Goal: Task Accomplishment & Management: Complete application form

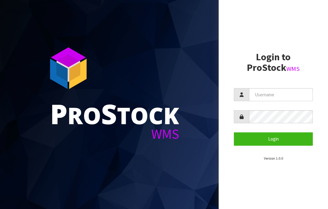
click at [264, 95] on input "text" at bounding box center [281, 94] width 64 height 13
type input "JGBIMPORTS"
click at [254, 140] on button "Login" at bounding box center [273, 139] width 79 height 13
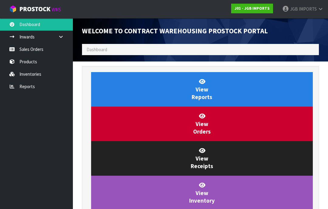
scroll to position [357, 246]
click at [37, 49] on link "Sales Orders" at bounding box center [36, 49] width 73 height 12
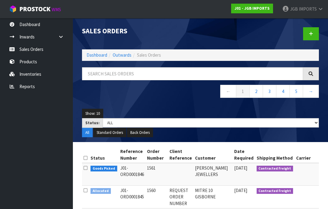
click at [311, 37] on link at bounding box center [311, 33] width 16 height 13
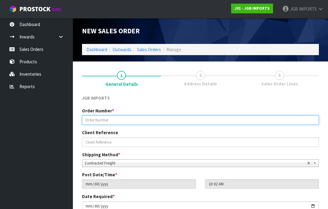
click at [99, 121] on input "text" at bounding box center [200, 120] width 237 height 9
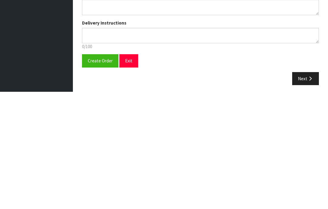
scroll to position [109, 0]
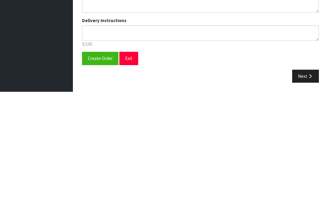
type input "1562"
click at [96, 173] on span "Create Order" at bounding box center [100, 176] width 25 height 6
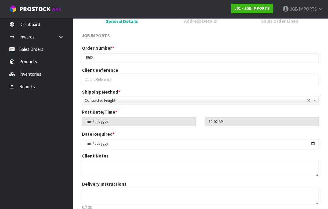
scroll to position [0, 0]
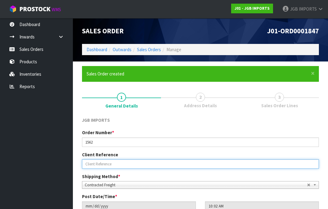
click at [248, 168] on input "text" at bounding box center [200, 164] width 237 height 9
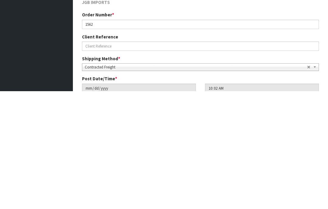
scroll to position [106, 0]
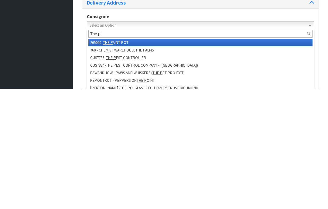
type input "The pl"
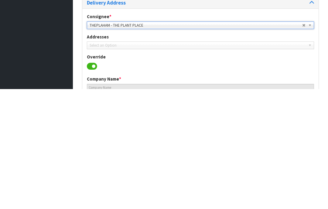
type input "THE PLANT PLACE"
type input "[PHONE_NUMBER]"
type input "[STREET_ADDRESS]"
type input "3204"
type input "[PERSON_NAME]"
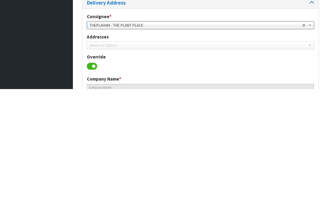
type input "[PERSON_NAME][GEOGRAPHIC_DATA]"
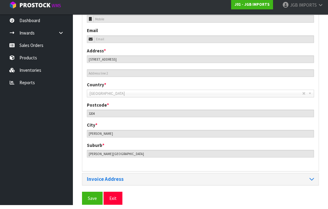
scroll to position [270, 0]
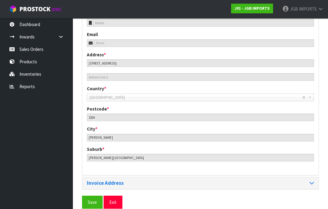
click at [91, 202] on span "Save" at bounding box center [92, 203] width 9 height 6
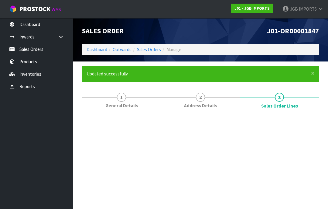
scroll to position [0, 0]
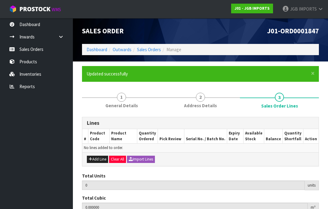
click at [98, 158] on button "Add Line" at bounding box center [97, 159] width 21 height 7
type input "0"
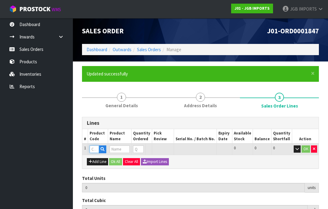
click at [95, 148] on input "text" at bounding box center [93, 150] width 9 height 8
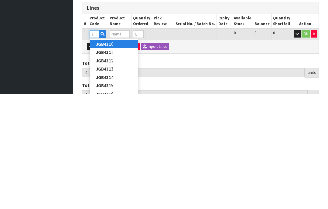
type input "JGB4310"
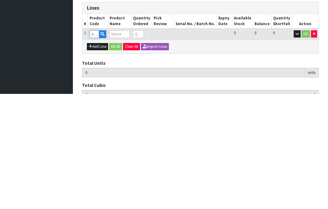
type input "0.000000"
type input "0.000"
type input "SMALL ROUND TEA CUP LEMON & PINK ROSES"
type input "0"
type input "JGB4310"
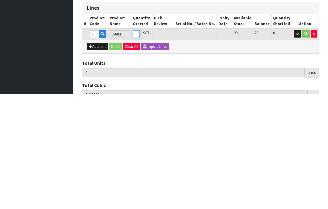
click at [140, 146] on input "0" at bounding box center [136, 150] width 7 height 8
type input "0"
type input "1"
type input "0.003468"
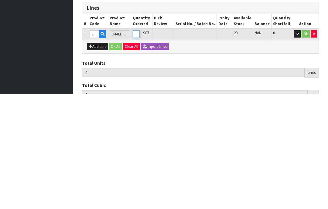
type input "0.75"
type input "1"
click at [304, 146] on button "OK" at bounding box center [305, 149] width 8 height 7
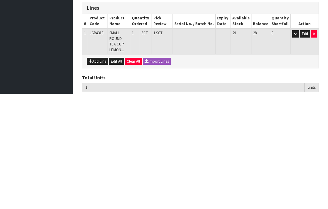
scroll to position [70, 0]
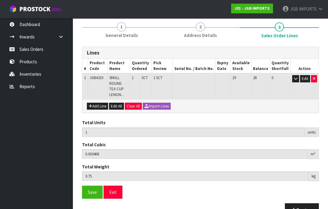
click at [99, 107] on button "Add Line" at bounding box center [97, 106] width 21 height 7
type input "0"
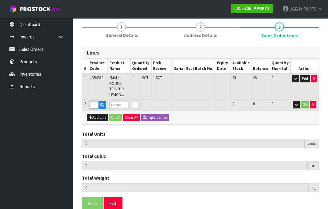
click at [92, 104] on input "text" at bounding box center [93, 105] width 9 height 8
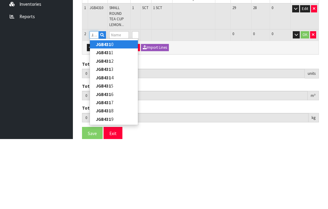
type input "JGB4315"
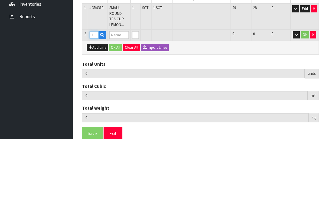
type input "1"
type input "0.003468"
type input "0.75"
type input "SMALL ROUND TEA CUP PINK ROSES [GEOGRAPHIC_DATA]"
type input "0"
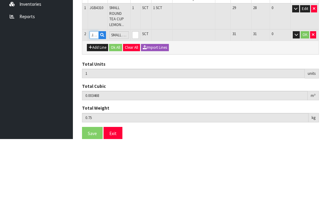
type input "JGB4315"
click at [139, 101] on input "0" at bounding box center [135, 105] width 7 height 8
type input "0"
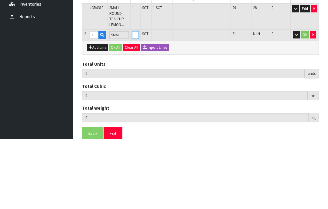
type input "2"
type input "0.007446"
type input "1.55"
type input "1"
click at [304, 101] on button "OK" at bounding box center [304, 104] width 8 height 7
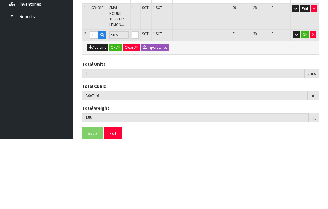
scroll to position [96, 0]
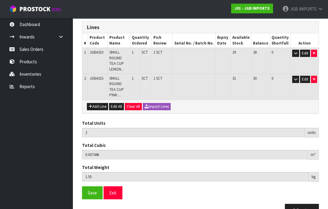
click at [98, 103] on button "Add Line" at bounding box center [97, 106] width 21 height 7
type input "0"
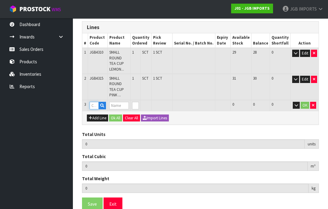
click at [93, 102] on input "text" at bounding box center [93, 106] width 9 height 8
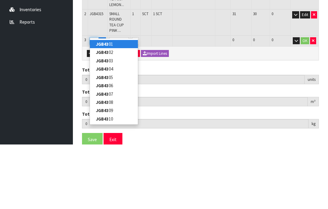
type input "JGB4323"
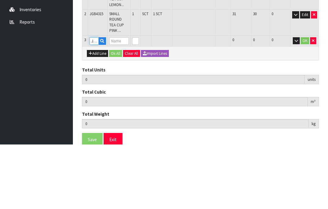
type input "2"
type input "0.007446"
type input "1.55"
type input "MEDIUM ROUND CUP RED BICYCLE"
type input "0"
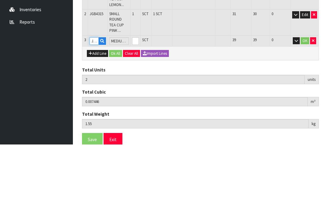
type input "JGB4323"
click at [139, 102] on input "0" at bounding box center [135, 106] width 7 height 8
type input "0"
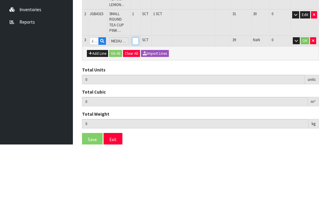
type input "3"
type input "0.014061"
type input "2.85"
type input "1"
click at [304, 102] on button "OK" at bounding box center [304, 105] width 8 height 7
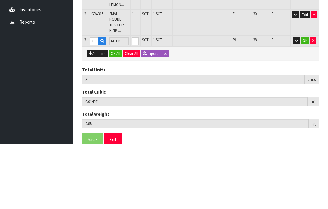
scroll to position [116, 0]
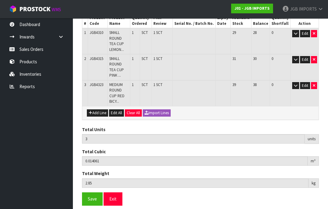
click at [99, 109] on button "Add Line" at bounding box center [97, 112] width 21 height 7
type input "0"
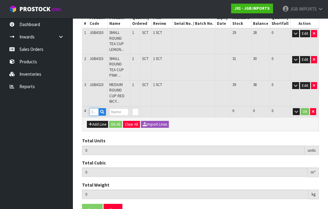
click at [93, 108] on input "text" at bounding box center [93, 112] width 9 height 8
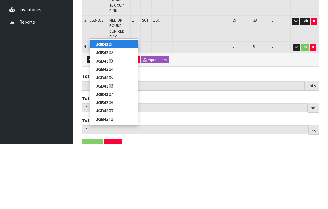
type input "JGB4324"
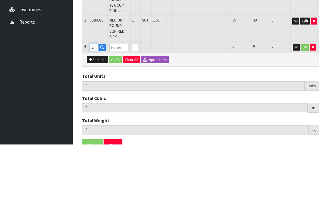
type input "3"
type input "0.014061"
type input "2.85"
type input "MEDIUM ROUND CUP LAVENDER IN BRONZE CONTAINER"
type input "0"
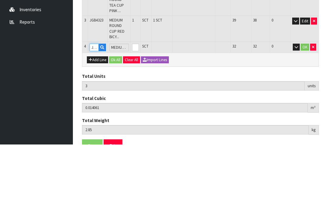
type input "JGB4324"
click at [139, 108] on input "0" at bounding box center [135, 112] width 7 height 8
type input "0"
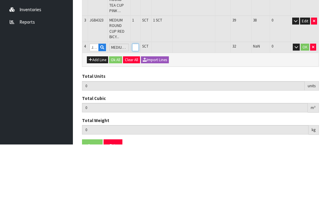
type input "4"
type input "0.020676"
type input "4.15"
type input "1"
click at [303, 108] on button "OK" at bounding box center [304, 111] width 8 height 7
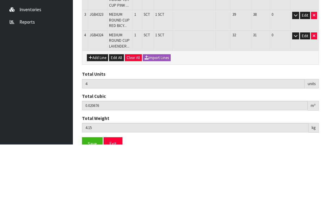
scroll to position [136, 0]
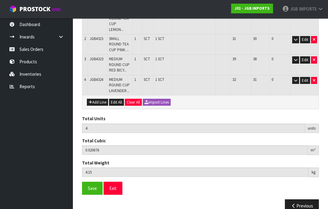
click at [98, 99] on button "Add Line" at bounding box center [97, 102] width 21 height 7
type input "0"
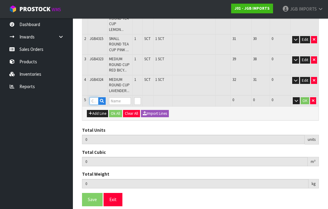
click at [93, 97] on input "text" at bounding box center [93, 101] width 8 height 8
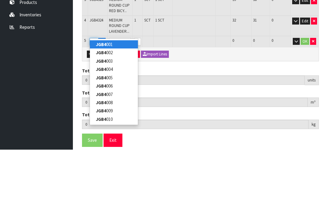
type input "JGB4331"
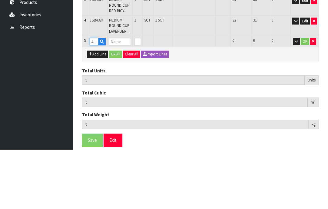
type input "4"
type input "0.020676"
type input "4.15"
type input "LARGE ROUND TEA CUP FLOWERS IN BASKET"
type input "0"
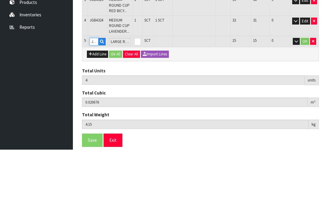
type input "JGB4331"
click at [141, 97] on input "0" at bounding box center [137, 101] width 7 height 8
type input "0"
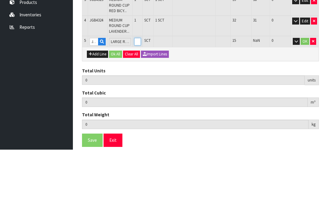
type input "5"
type input "0.032151"
type input "6.25"
type input "1"
click at [303, 97] on button "OK" at bounding box center [304, 100] width 8 height 7
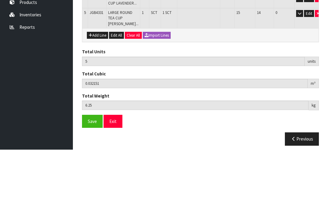
scroll to position [150, 0]
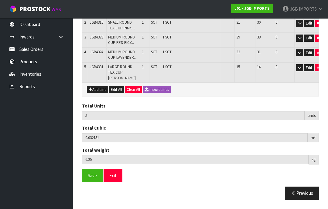
click at [96, 93] on button "Add Line" at bounding box center [97, 89] width 21 height 7
type input "0"
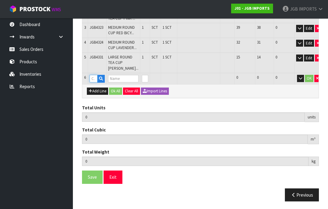
click at [95, 82] on input "text" at bounding box center [93, 79] width 8 height 8
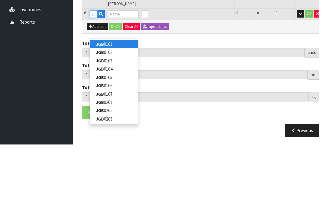
type input "JGB4333"
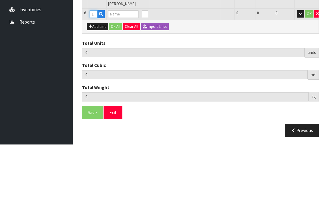
type input "5"
type input "0.032151"
type input "6.25"
type input "LARGE ROUND TEA CUP TWO ROSES [GEOGRAPHIC_DATA]"
type input "0"
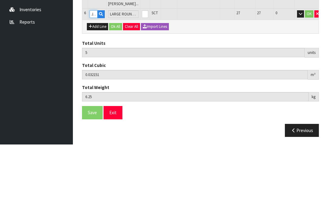
type input "JGB4333"
click at [142, 75] on input "0" at bounding box center [145, 79] width 6 height 8
type input "0"
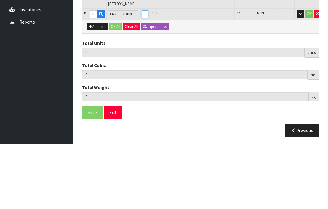
type input "6"
type input "0.043201"
type input "8.15"
type input "1"
click at [305, 75] on button "OK" at bounding box center [309, 78] width 8 height 7
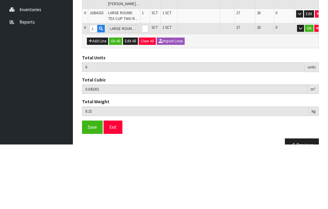
scroll to position [170, 0]
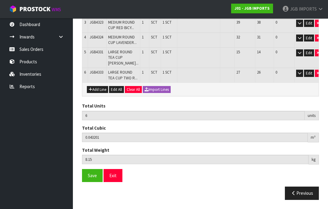
click at [95, 93] on button "Add Line" at bounding box center [97, 89] width 21 height 7
type input "0"
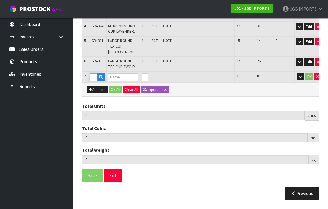
click at [93, 81] on input "text" at bounding box center [93, 77] width 8 height 8
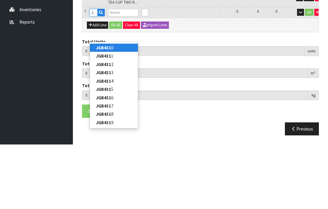
type input "JGB4316"
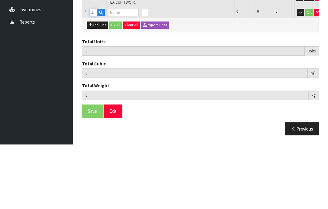
type input "6"
type input "0.043201"
type input "8.15"
type input "SQUARE CUP PLANTER 3 ROSES: LEMON PINK RED"
type input "0"
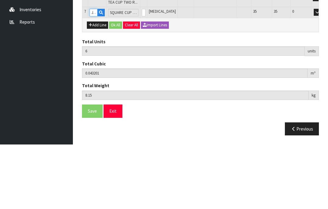
type input "JGB4316"
click at [143, 73] on input "0" at bounding box center [144, 77] width 4 height 8
type input "0"
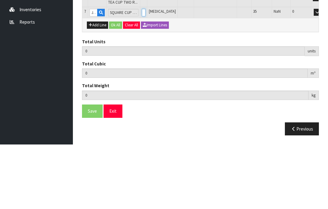
type input "7"
type input "0.047191"
type input "8.85"
type input "1"
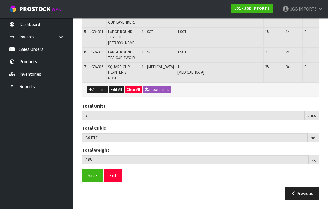
click at [98, 93] on button "Add Line" at bounding box center [97, 89] width 21 height 7
type input "0"
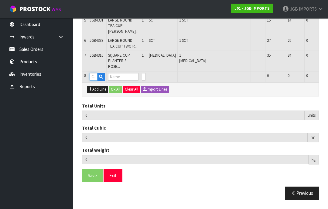
click at [94, 81] on input "text" at bounding box center [93, 77] width 8 height 8
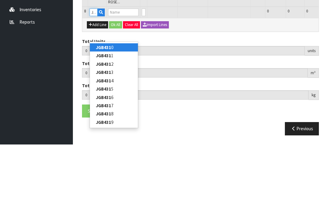
type input "JGB4319"
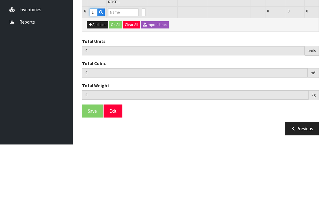
type input "7"
type input "0.047191"
type input "8.85"
type input "SQUARE CUP PLANTER DOZEN ROSES"
type input "0"
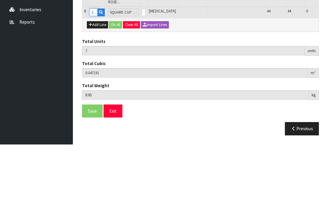
type input "JGB4319"
click at [143, 73] on input "0" at bounding box center [144, 77] width 4 height 8
type input "0"
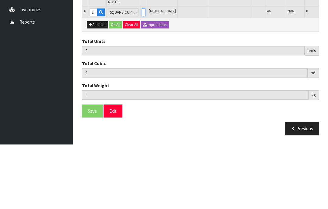
type input "8"
type input "0.051181"
type input "9.65"
type input "1"
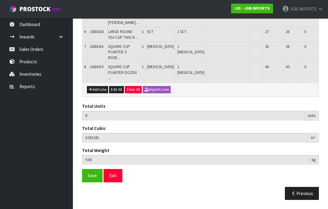
click at [96, 93] on button "Add Line" at bounding box center [97, 89] width 21 height 7
type input "0"
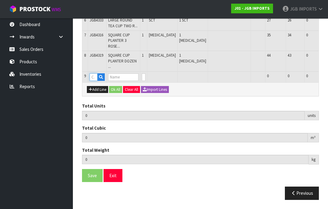
click at [94, 81] on input "text" at bounding box center [93, 77] width 8 height 8
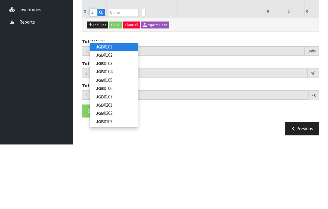
type input "JGB4337"
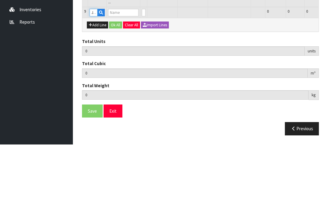
type input "8"
type input "0.051181"
type input "9.65"
type input "SMALL WATERING CAN TWO ROSES [GEOGRAPHIC_DATA]"
type input "0"
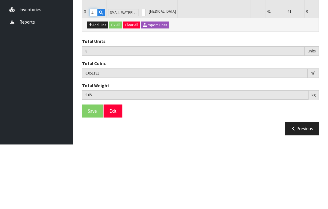
type input "JGB4337"
click at [144, 73] on input "0" at bounding box center [144, 77] width 4 height 8
type input "0"
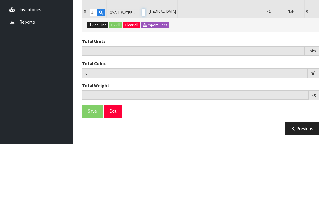
type input "9"
type input "0.057421"
type input "10.5"
type input "1"
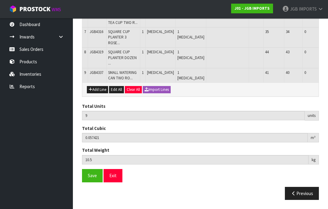
click at [96, 93] on button "Add Line" at bounding box center [97, 89] width 21 height 7
type input "0"
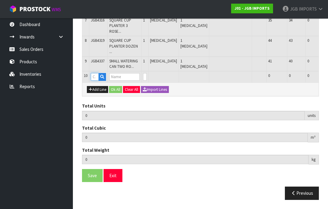
click at [95, 81] on input "text" at bounding box center [95, 77] width 8 height 8
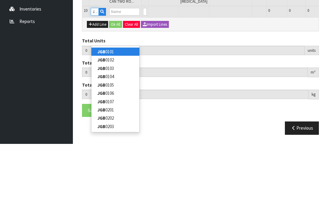
type input "JGB4338"
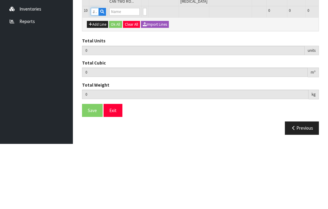
type input "9"
type input "0.057421"
type input "10.5"
type input "SMALL WATERING CAN YELLOW FLOWERS"
type input "0"
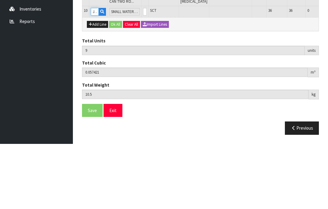
type input "JGB4338"
click at [143, 73] on input "0" at bounding box center [145, 77] width 4 height 8
type input "0"
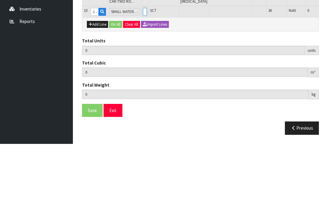
type input "10"
type input "0.063661"
type input "11.45"
type input "1"
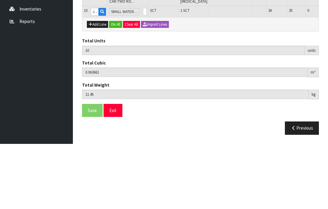
scroll to position [251, 0]
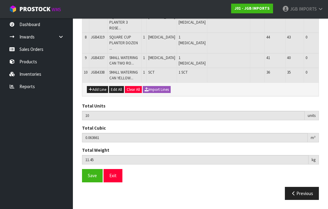
click at [101, 93] on button "Add Line" at bounding box center [97, 89] width 21 height 7
type input "0"
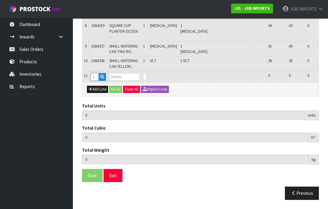
click at [96, 81] on input "text" at bounding box center [95, 77] width 8 height 8
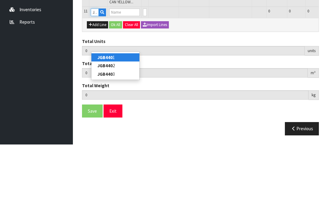
type input "JGB4401"
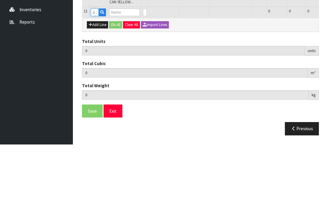
type input "10"
type input "0.063661"
type input "11.45"
type input "Metal Garden Trowel Covered in Flowers"
type input "0"
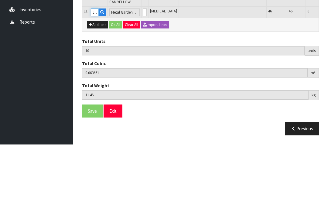
type input "JGB4401"
click at [143, 73] on input "0" at bounding box center [145, 77] width 4 height 8
type input "0"
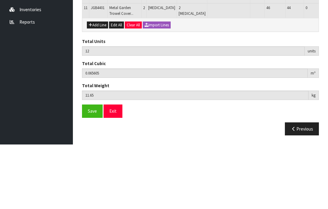
scroll to position [271, 0]
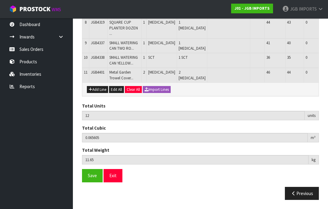
click at [98, 93] on button "Add Line" at bounding box center [97, 89] width 21 height 7
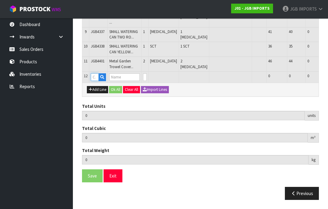
click at [94, 81] on input "text" at bounding box center [95, 77] width 8 height 8
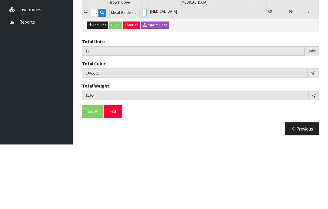
click at [143, 73] on input "0" at bounding box center [145, 77] width 4 height 8
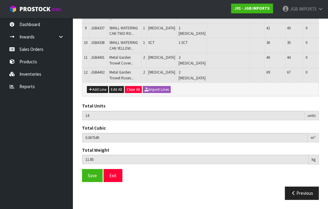
click at [94, 93] on button "Add Line" at bounding box center [97, 89] width 21 height 7
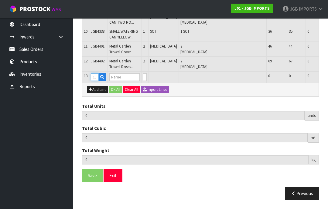
click at [95, 81] on input "text" at bounding box center [95, 77] width 8 height 8
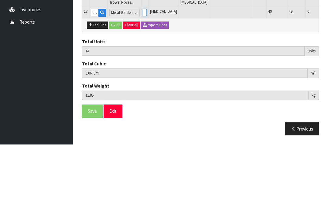
click at [144, 73] on input "0" at bounding box center [145, 77] width 4 height 8
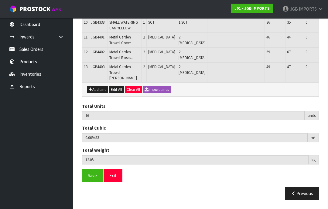
click at [91, 179] on span "Save" at bounding box center [92, 176] width 9 height 6
click at [90, 182] on button "Save" at bounding box center [92, 175] width 21 height 13
click at [114, 182] on button "Exit" at bounding box center [112, 175] width 19 height 13
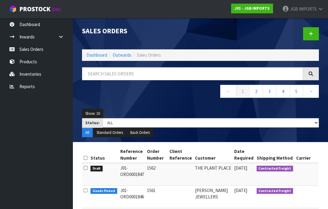
click at [312, 11] on span "IMPORTS" at bounding box center [307, 9] width 18 height 6
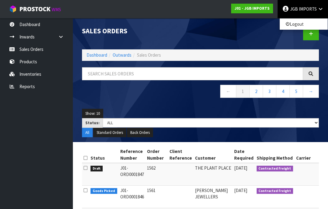
click at [300, 26] on link "Logout" at bounding box center [303, 24] width 48 height 8
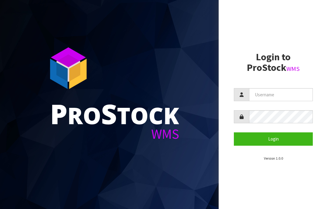
click at [274, 139] on button "Login" at bounding box center [273, 139] width 79 height 13
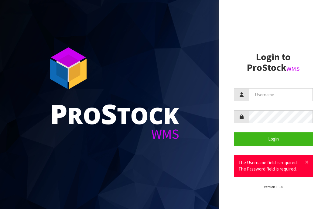
click at [268, 94] on input "text" at bounding box center [281, 94] width 64 height 13
type input "JGBIMPORTS"
click at [275, 139] on button "Login" at bounding box center [273, 139] width 79 height 13
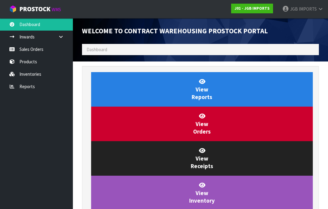
scroll to position [302943, 303055]
click at [31, 51] on link "Sales Orders" at bounding box center [36, 49] width 73 height 12
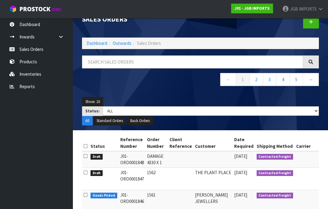
click at [306, 7] on span "IMPORTS" at bounding box center [307, 9] width 18 height 6
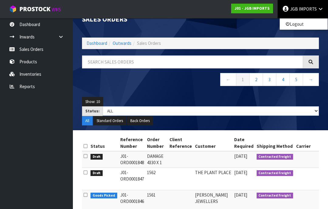
click at [302, 25] on link "Logout" at bounding box center [303, 24] width 48 height 8
